Goal: Information Seeking & Learning: Learn about a topic

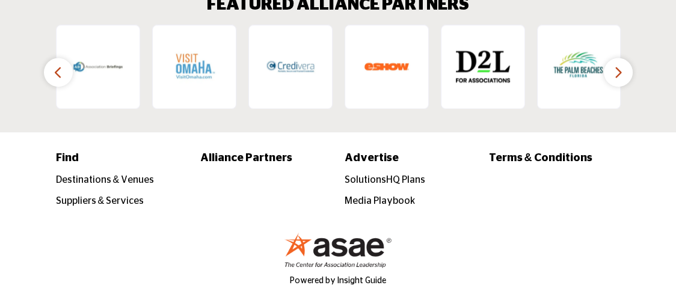
scroll to position [2344, 0]
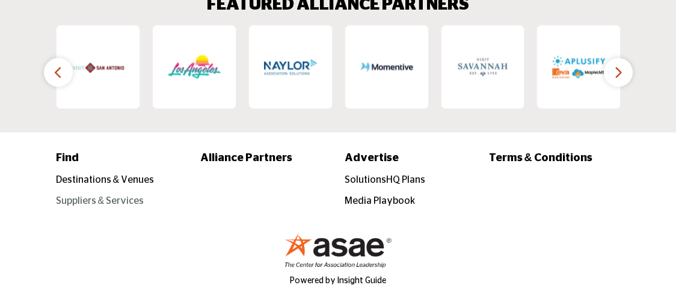
click at [99, 196] on link "Suppliers & Services" at bounding box center [100, 201] width 88 height 10
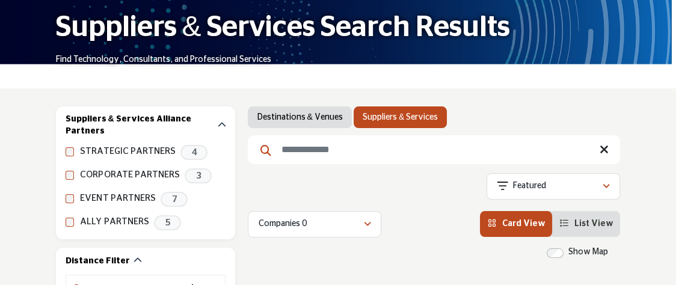
scroll to position [120, 0]
click at [306, 150] on input "Search Keyword" at bounding box center [434, 149] width 372 height 29
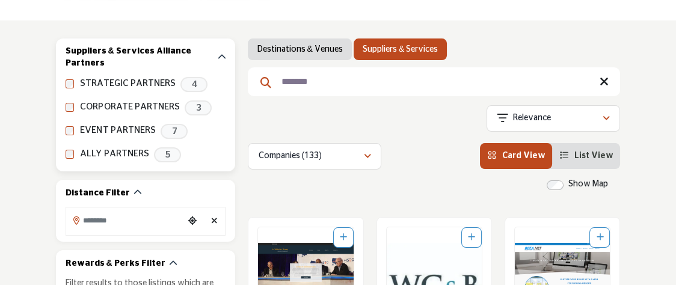
scroll to position [180, 0]
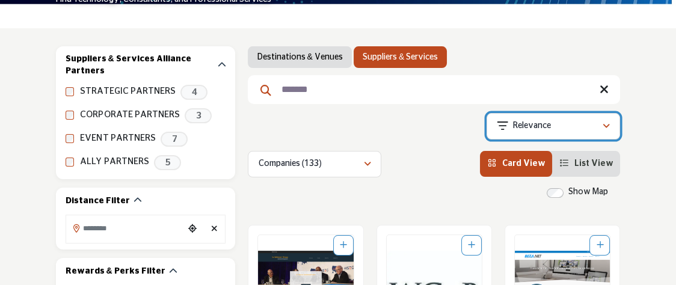
click at [603, 127] on icon "button" at bounding box center [605, 126] width 7 height 8
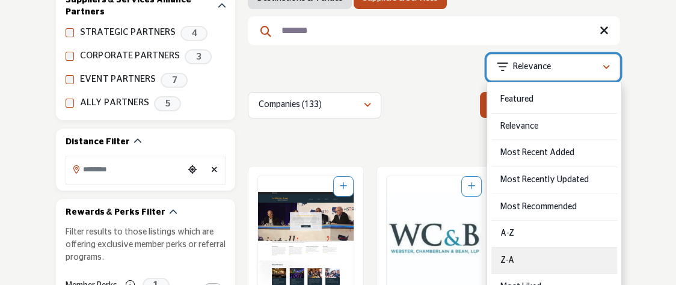
scroll to position [301, 0]
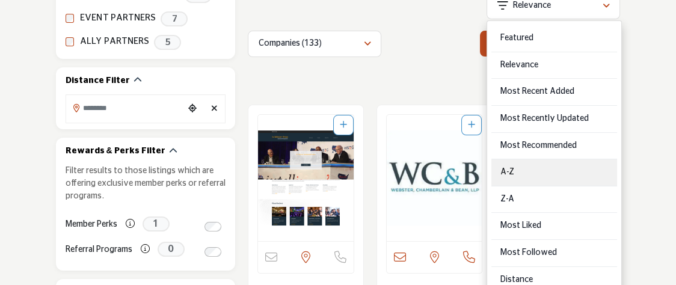
click at [532, 165] on div "A-Z" at bounding box center [554, 172] width 126 height 27
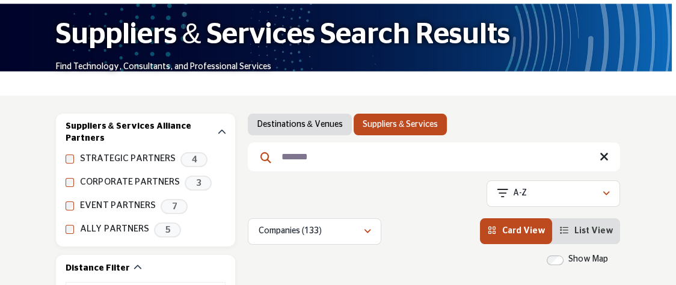
scroll to position [240, 0]
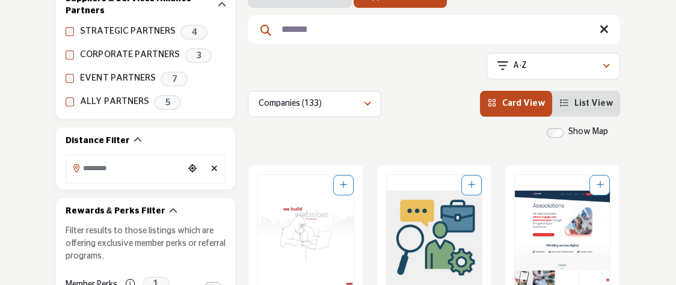
click at [474, 28] on input "*******" at bounding box center [434, 29] width 372 height 29
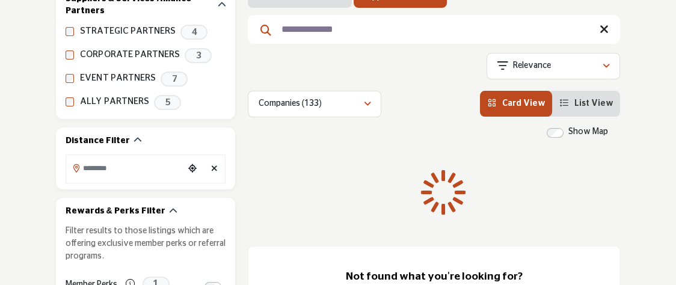
type input "**********"
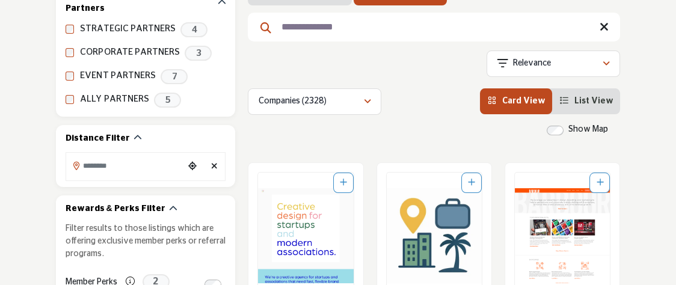
scroll to position [240, 0]
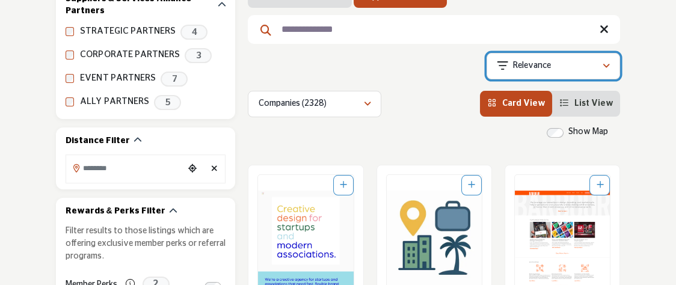
click at [578, 66] on div "Relevance" at bounding box center [548, 66] width 105 height 14
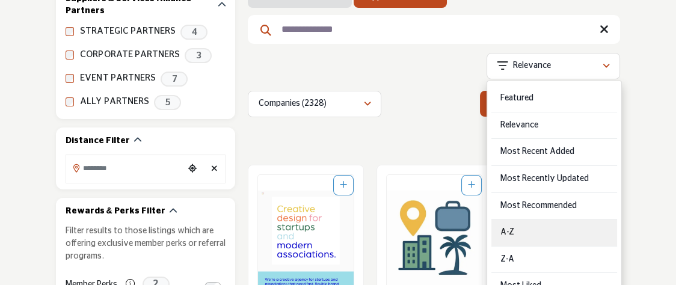
click at [537, 233] on div "A-Z" at bounding box center [554, 232] width 126 height 27
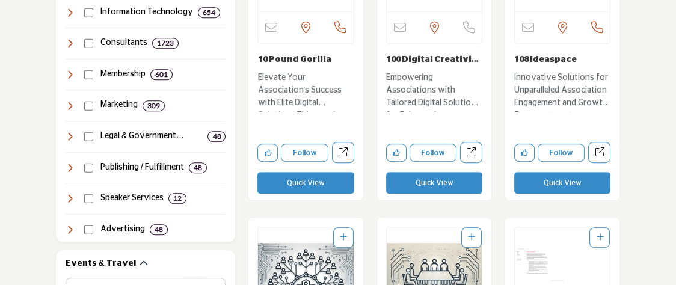
scroll to position [902, 0]
